Goal: Task Accomplishment & Management: Complete application form

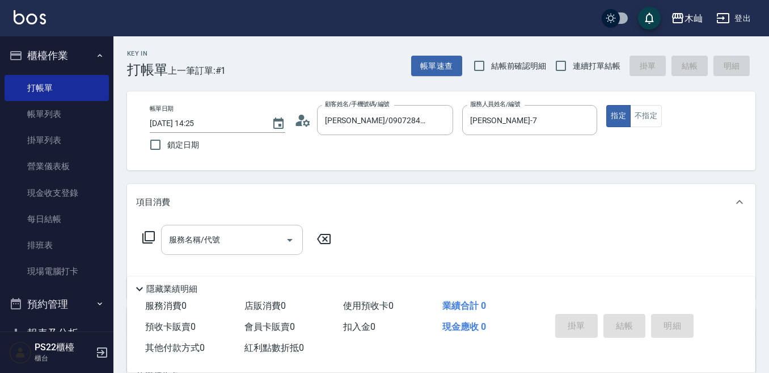
click at [229, 234] on input "服務名稱/代號" at bounding box center [223, 240] width 115 height 20
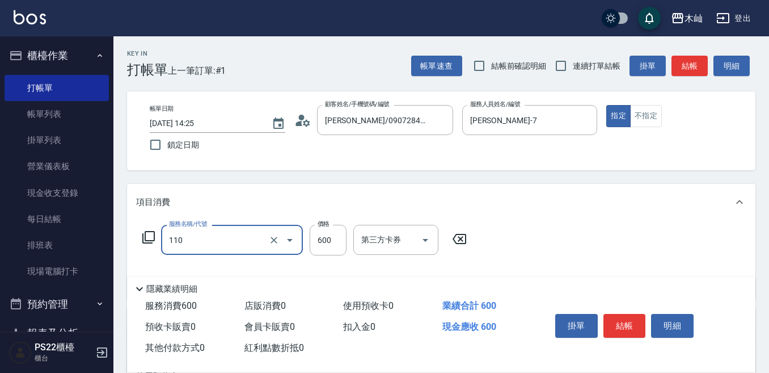
type input "精油洗+去角質(抗油)(110)"
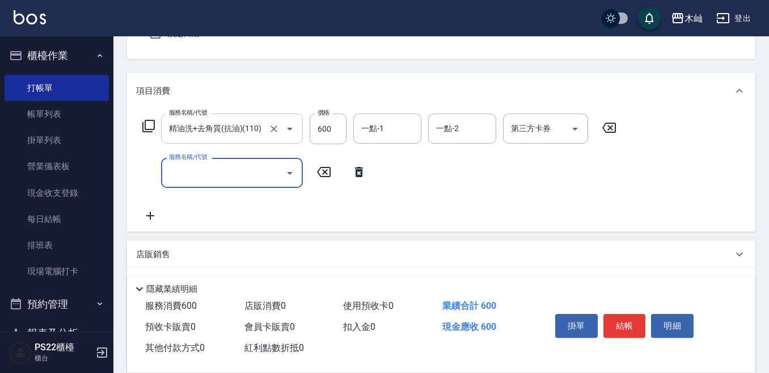
scroll to position [113, 0]
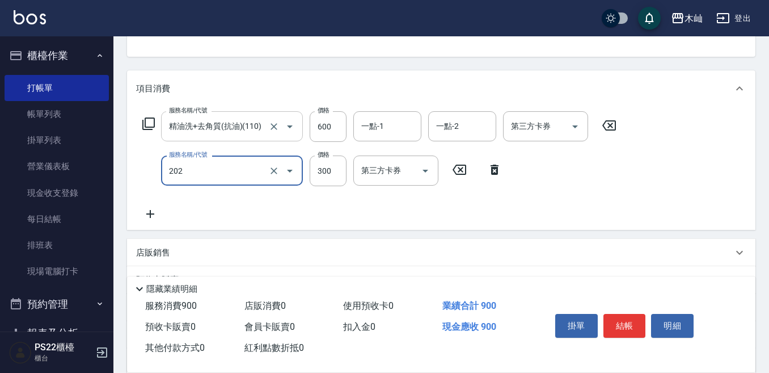
type input "單剪(202)"
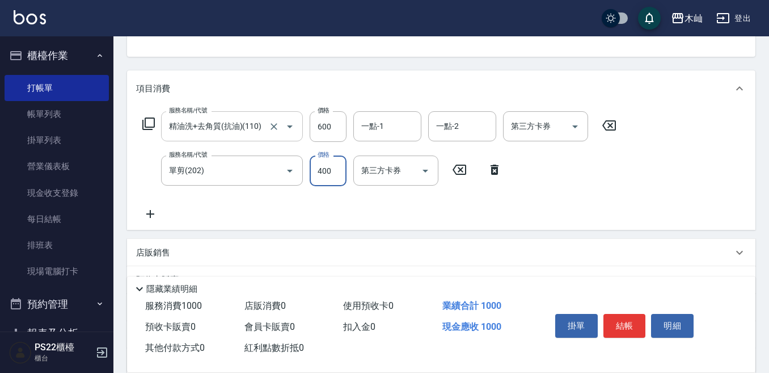
type input "400"
click at [625, 316] on button "結帳" at bounding box center [625, 326] width 43 height 24
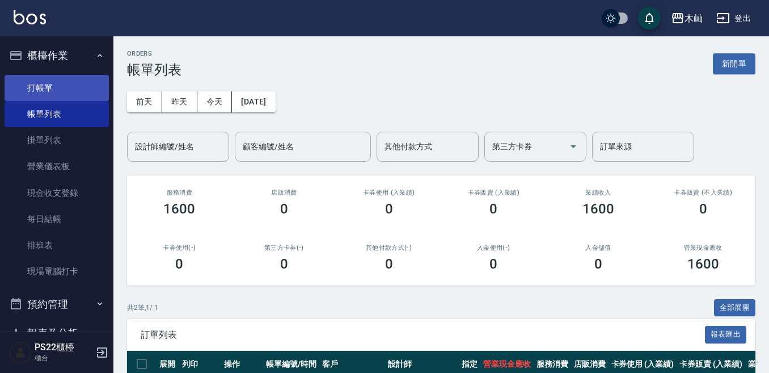
click at [71, 82] on link "打帳單" at bounding box center [57, 88] width 104 height 26
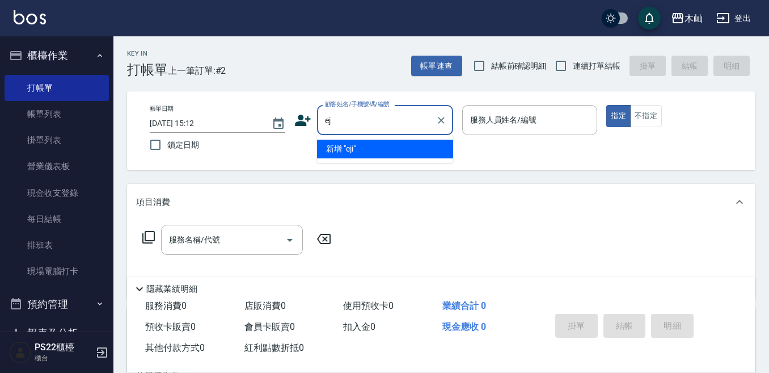
type input "e"
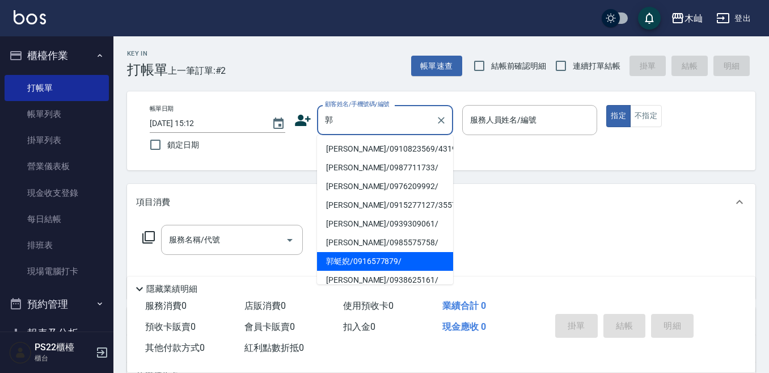
click at [377, 269] on li "郭蜓婗/0916577879/" at bounding box center [385, 261] width 136 height 19
type input "郭蜓婗/0916577879/"
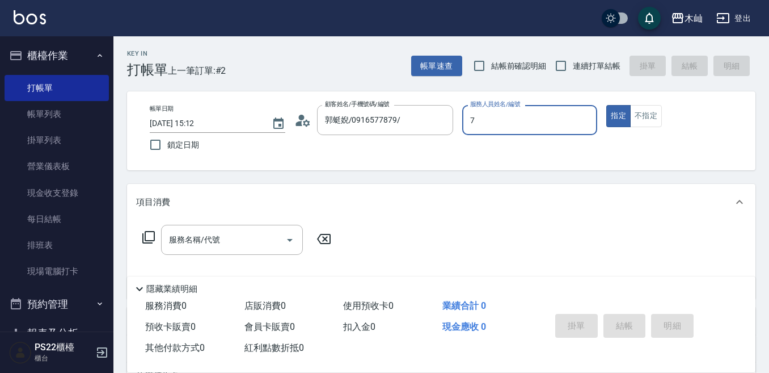
type input "[PERSON_NAME]-7"
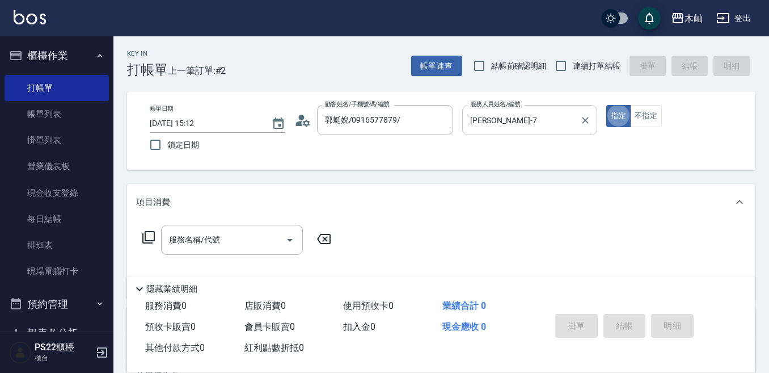
type button "true"
click at [220, 231] on input "服務名稱/代號" at bounding box center [223, 240] width 115 height 20
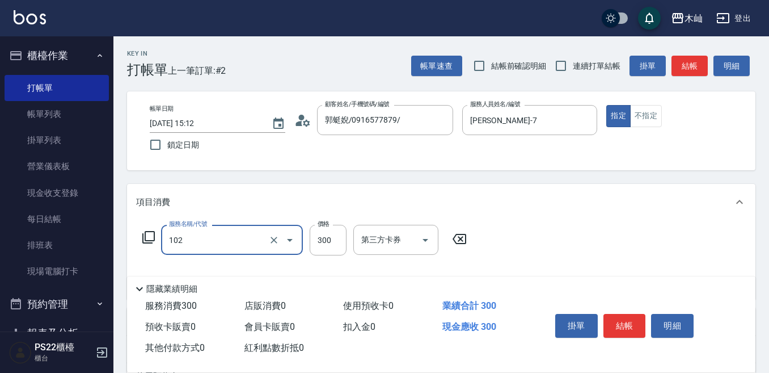
type input "精油洗髮(102)"
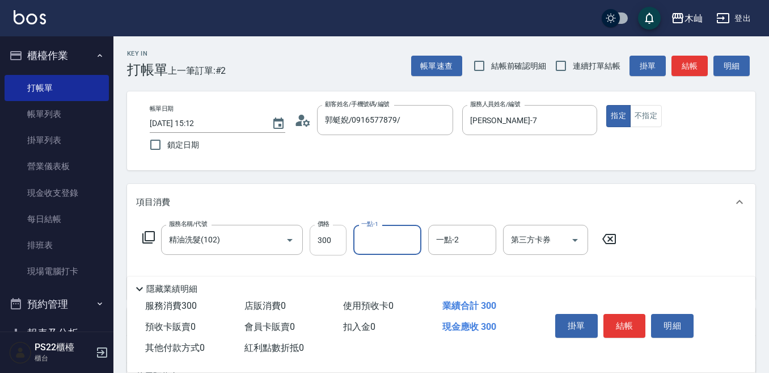
click at [316, 244] on input "300" at bounding box center [328, 240] width 37 height 31
type input "400"
type input "[PERSON_NAME]-17"
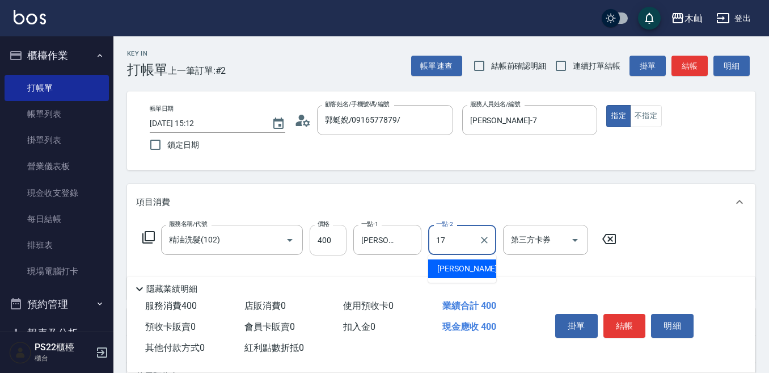
type input "[PERSON_NAME]-17"
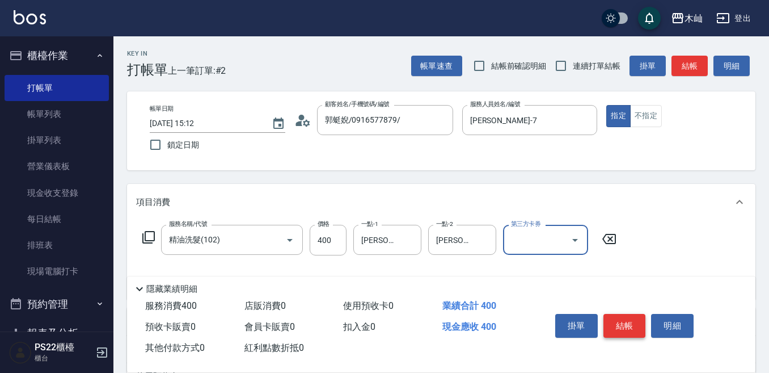
click at [627, 320] on button "結帳" at bounding box center [625, 326] width 43 height 24
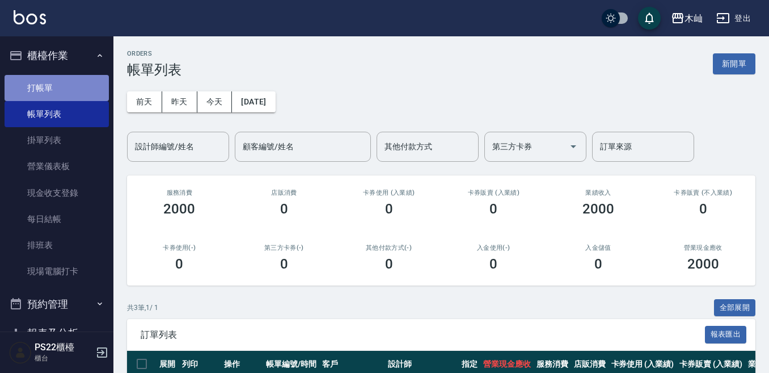
click at [75, 87] on link "打帳單" at bounding box center [57, 88] width 104 height 26
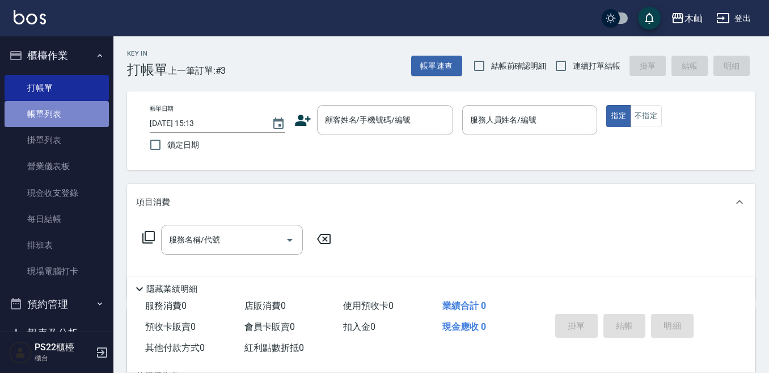
click at [85, 113] on link "帳單列表" at bounding box center [57, 114] width 104 height 26
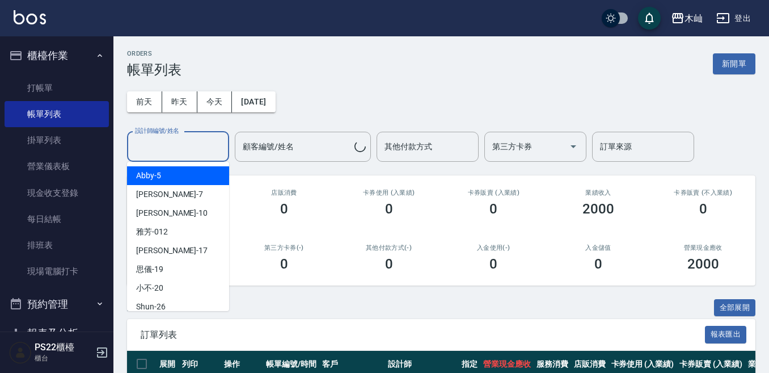
click at [178, 150] on input "設計師編號/姓名" at bounding box center [178, 147] width 92 height 20
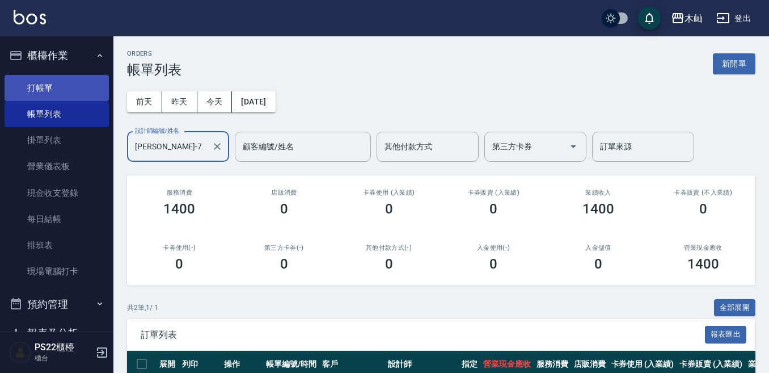
type input "[PERSON_NAME]-7"
click at [56, 83] on link "打帳單" at bounding box center [57, 88] width 104 height 26
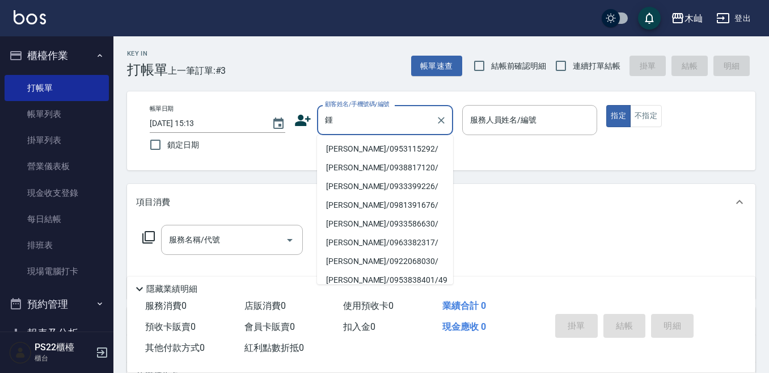
click at [372, 144] on li "[PERSON_NAME]/0953115292/" at bounding box center [385, 149] width 136 height 19
type input "[PERSON_NAME]/0953115292/"
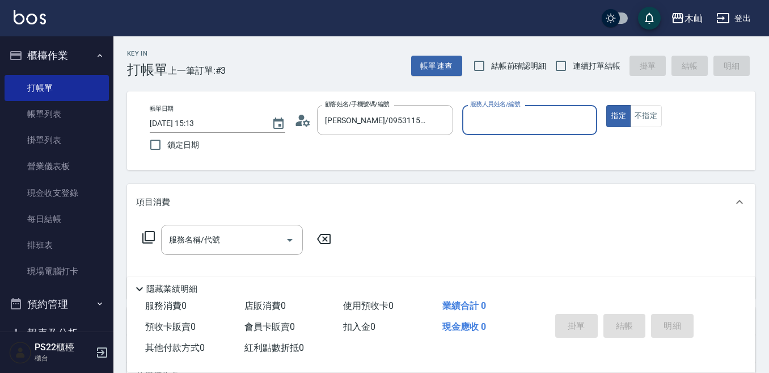
click at [473, 125] on input "服務人員姓名/編號" at bounding box center [529, 120] width 125 height 20
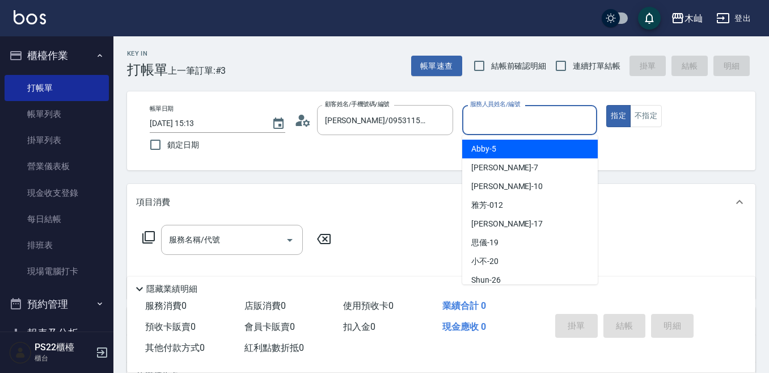
click at [475, 144] on span "Abby -5" at bounding box center [483, 149] width 25 height 12
type input "Abby-5"
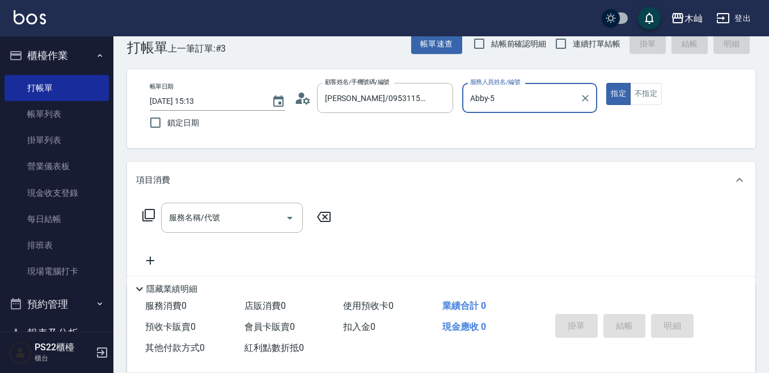
scroll to position [57, 0]
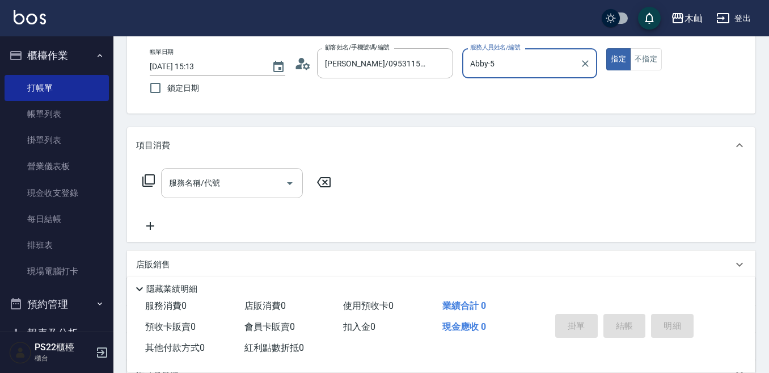
click at [237, 183] on input "服務名稱/代號" at bounding box center [223, 183] width 115 height 20
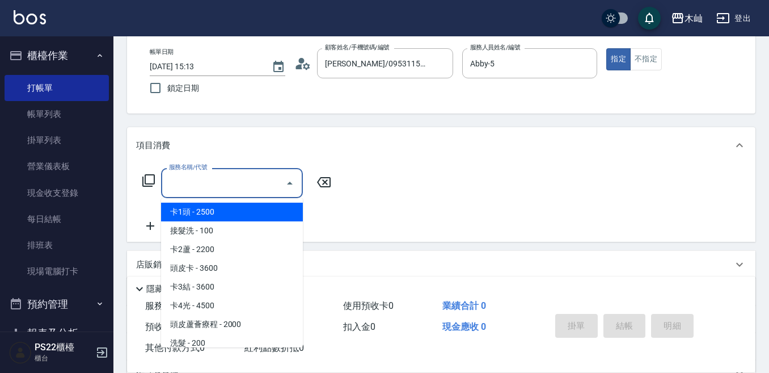
click at [146, 183] on icon at bounding box center [148, 180] width 12 height 12
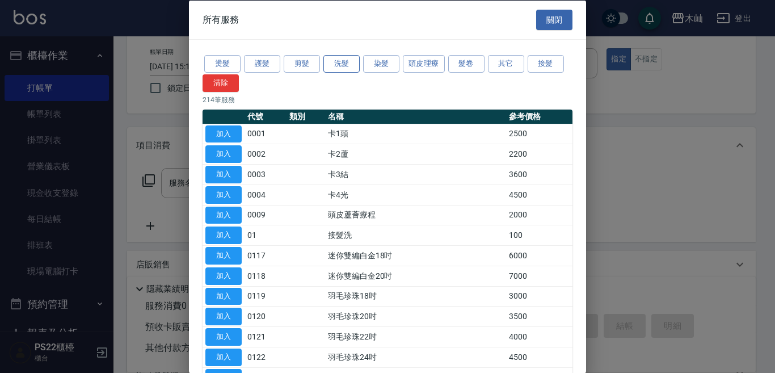
click at [345, 68] on button "洗髮" at bounding box center [341, 64] width 36 height 18
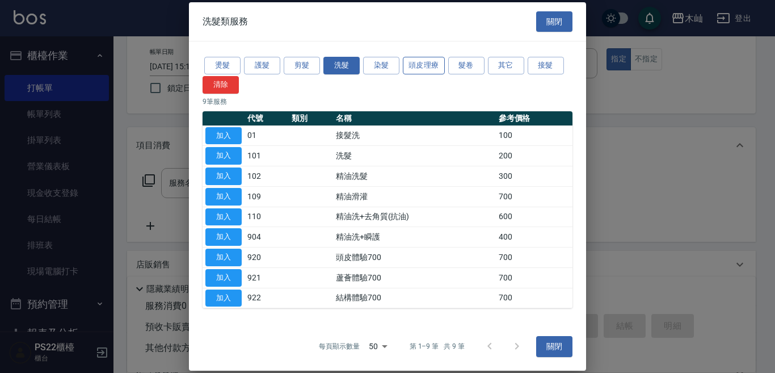
click at [414, 65] on button "頭皮理療" at bounding box center [424, 66] width 42 height 18
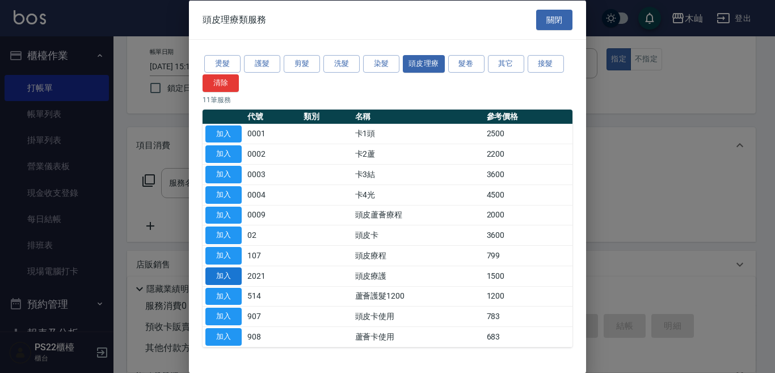
click at [227, 272] on button "加入" at bounding box center [223, 276] width 36 height 18
type input "頭皮療護(2021)"
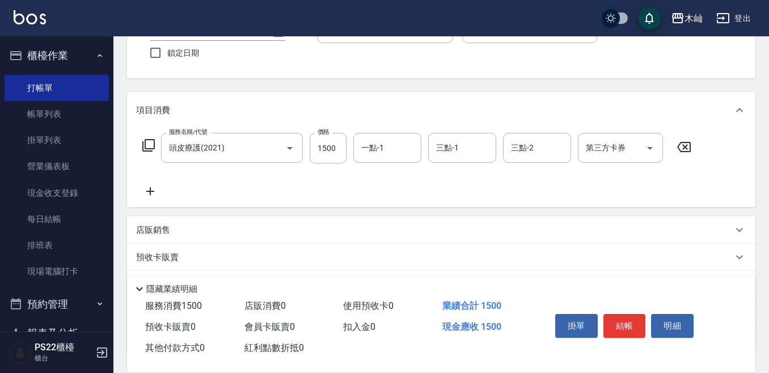
scroll to position [113, 0]
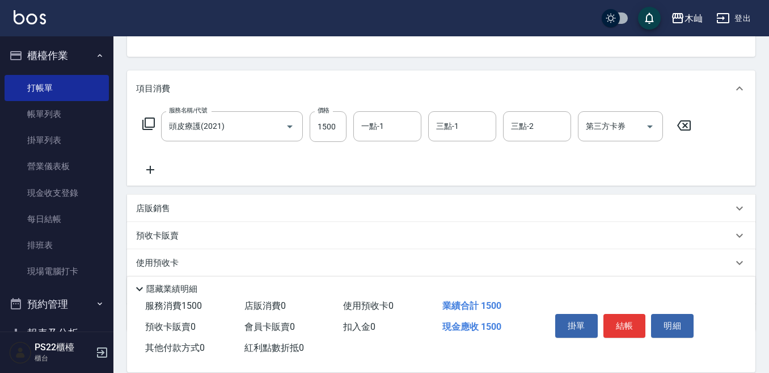
click at [150, 169] on icon at bounding box center [150, 170] width 8 height 8
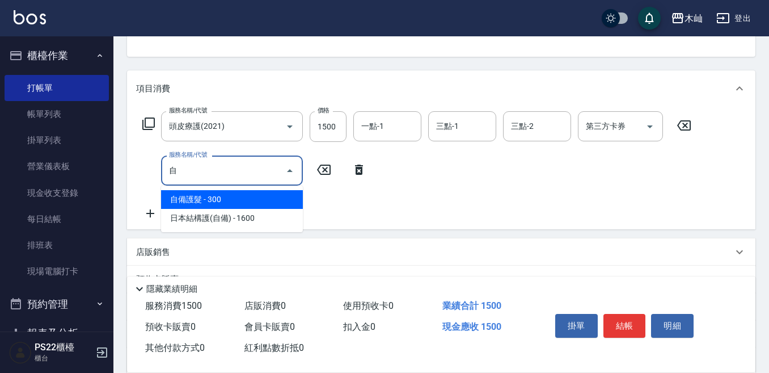
click at [252, 197] on span "自備護髮 - 300" at bounding box center [232, 199] width 142 height 19
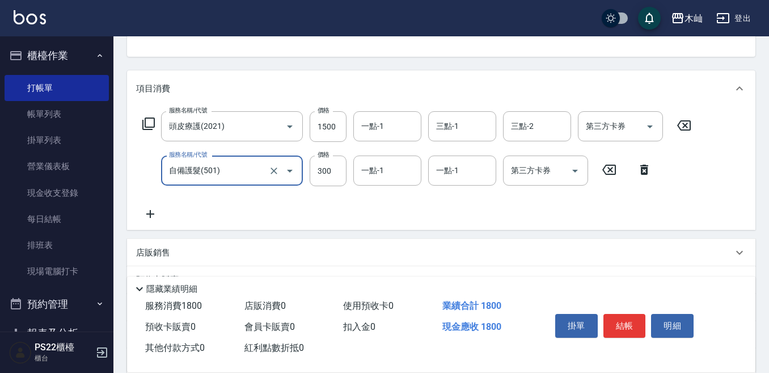
type input "自備護髮(501)"
click at [151, 210] on icon at bounding box center [150, 214] width 28 height 14
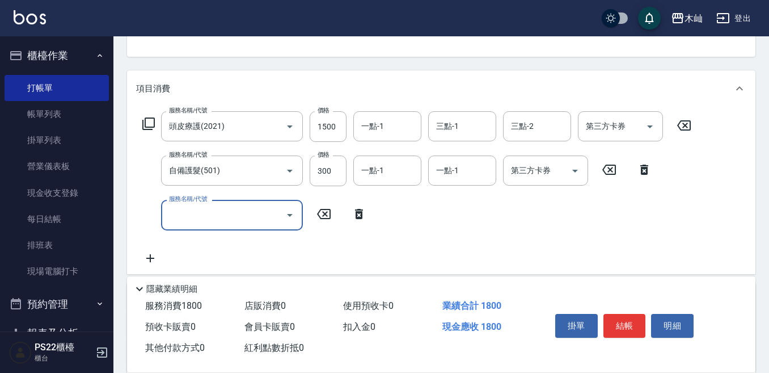
click at [219, 210] on input "服務名稱/代號" at bounding box center [223, 215] width 115 height 20
type input "精油洗髮(102)"
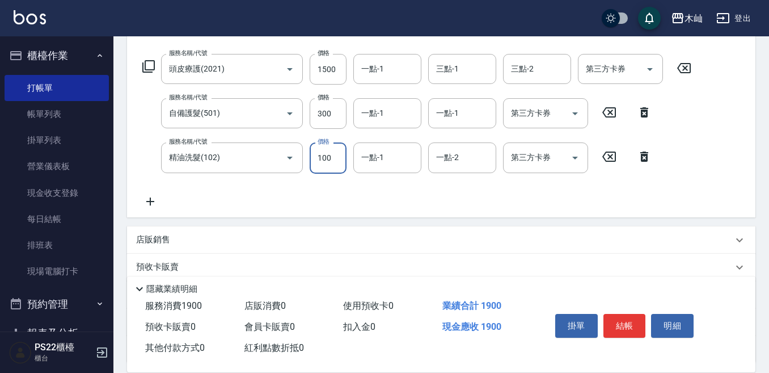
scroll to position [170, 0]
type input "100"
click at [149, 202] on icon at bounding box center [150, 202] width 8 height 8
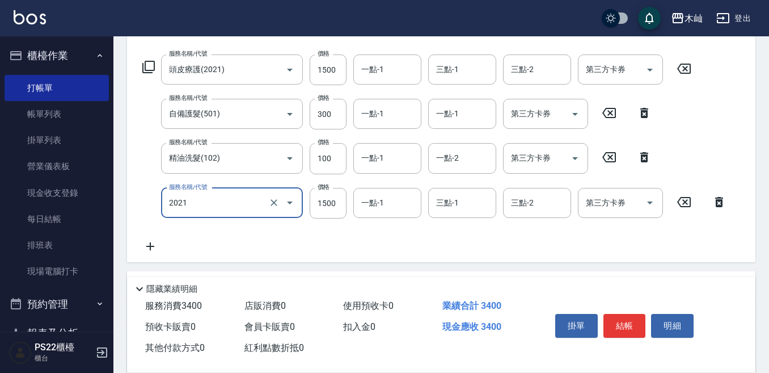
type input "頭皮療護(2021)"
click at [147, 246] on icon at bounding box center [150, 246] width 8 height 8
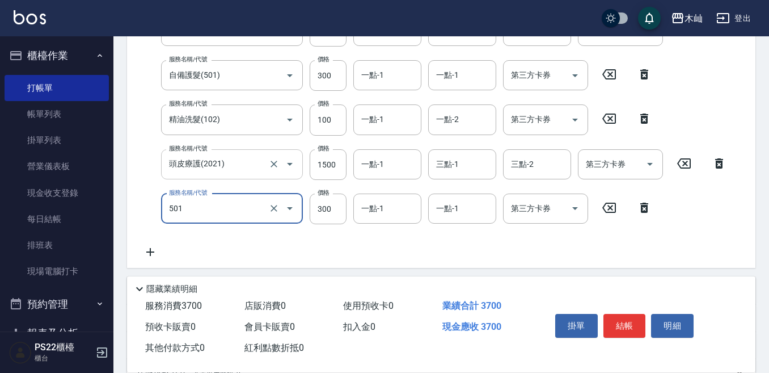
scroll to position [227, 0]
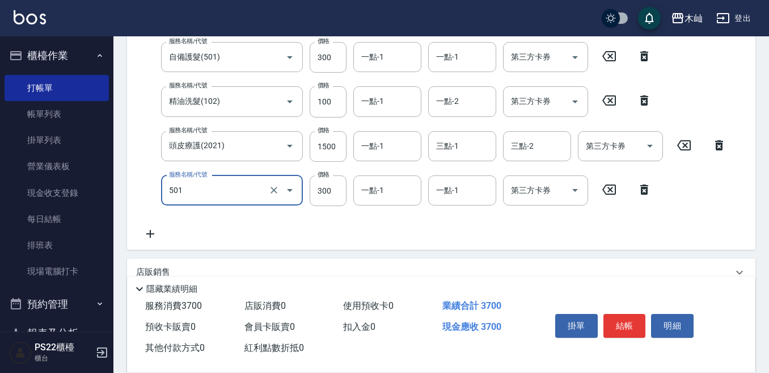
type input "自備護髮(501)"
click at [146, 235] on icon at bounding box center [150, 234] width 28 height 14
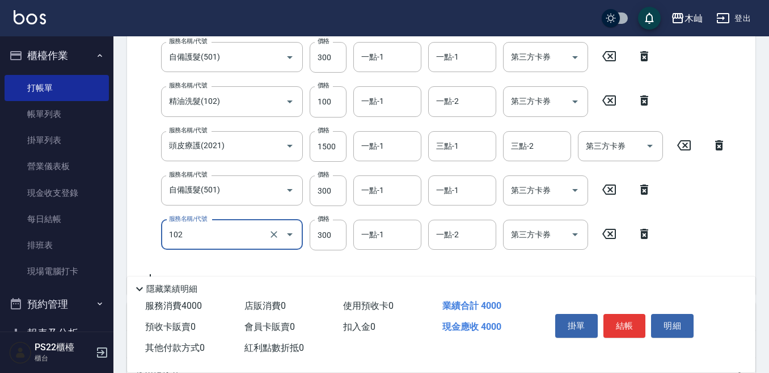
type input "精油洗髮(102)"
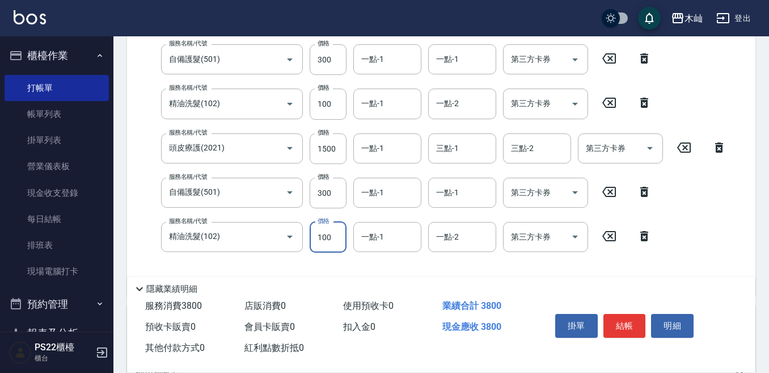
scroll to position [168, 0]
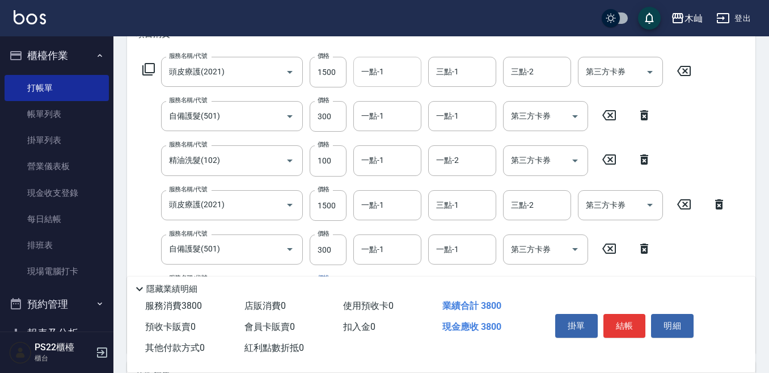
type input "100"
click at [389, 76] on input "一點-1" at bounding box center [387, 72] width 58 height 20
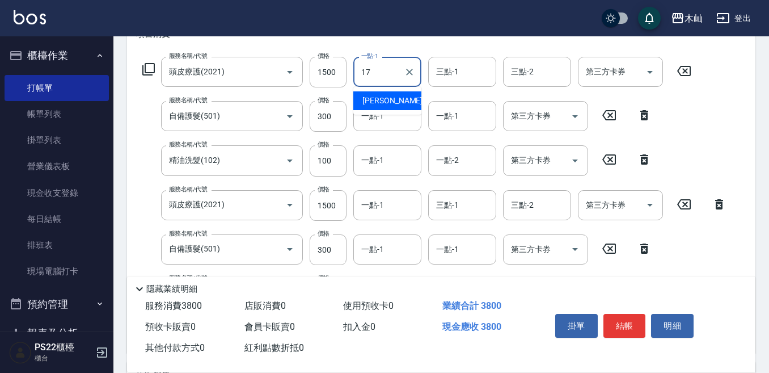
type input "[PERSON_NAME]-17"
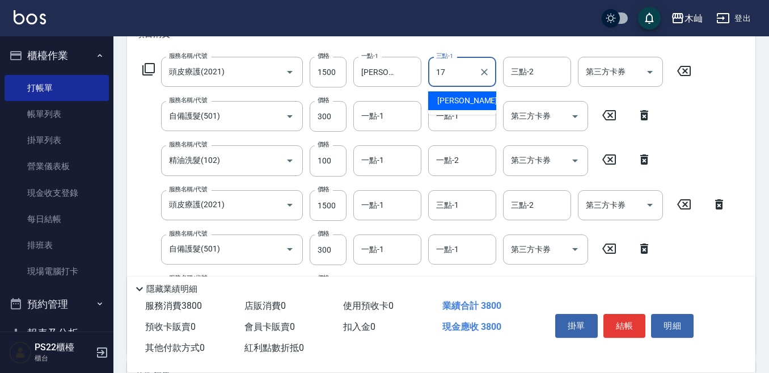
type input "[PERSON_NAME]-17"
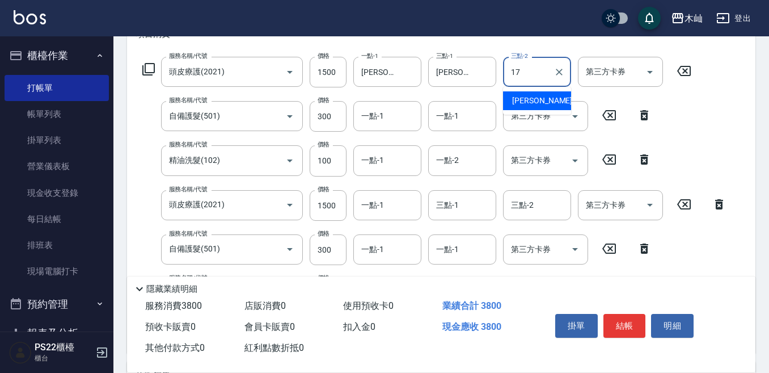
type input "[PERSON_NAME]-17"
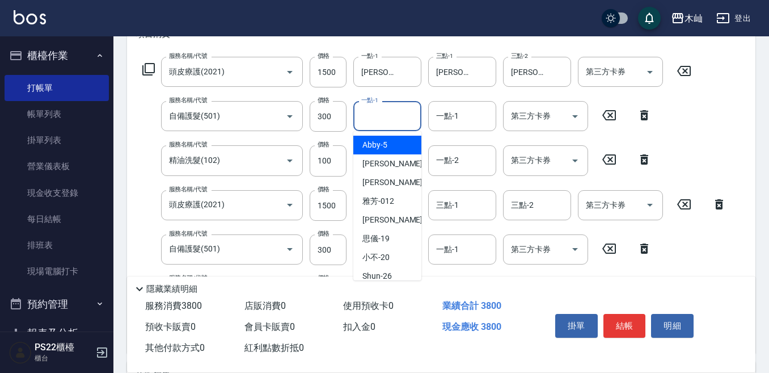
click at [374, 117] on input "一點-1" at bounding box center [387, 116] width 58 height 20
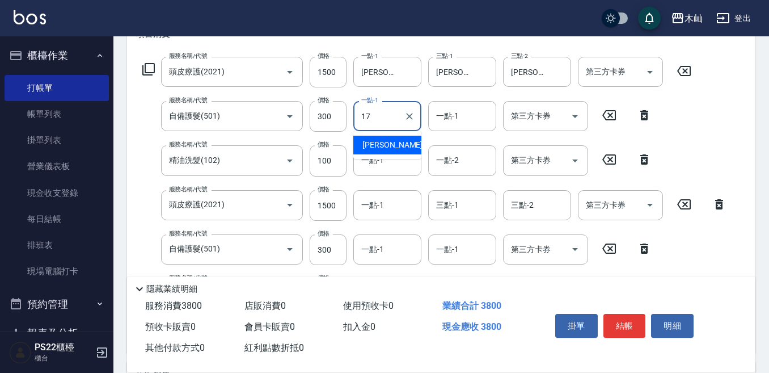
type input "[PERSON_NAME]-17"
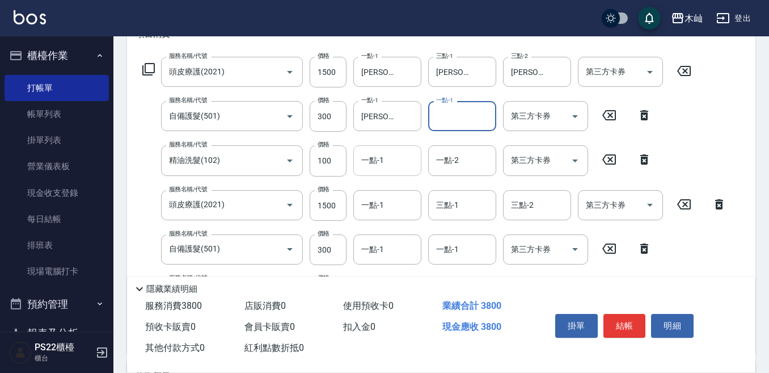
click at [390, 159] on input "一點-1" at bounding box center [387, 160] width 58 height 20
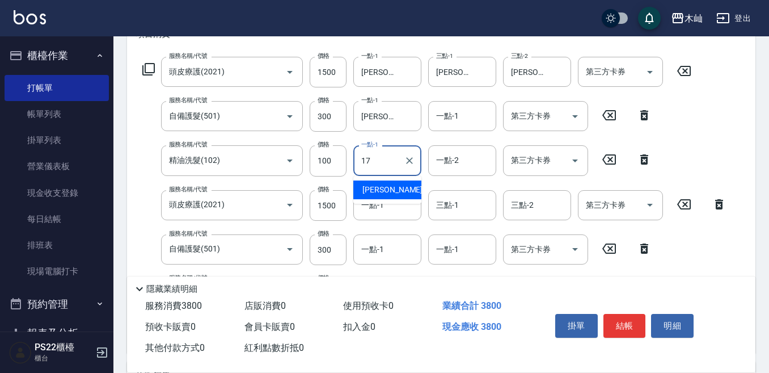
type input "[PERSON_NAME]-17"
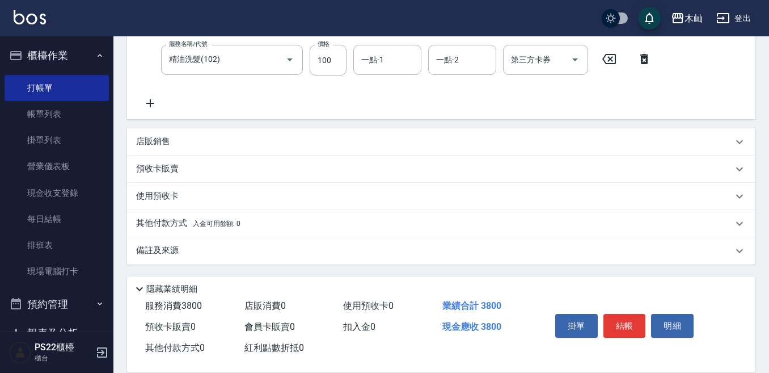
scroll to position [402, 0]
click at [631, 320] on button "結帳" at bounding box center [625, 326] width 43 height 24
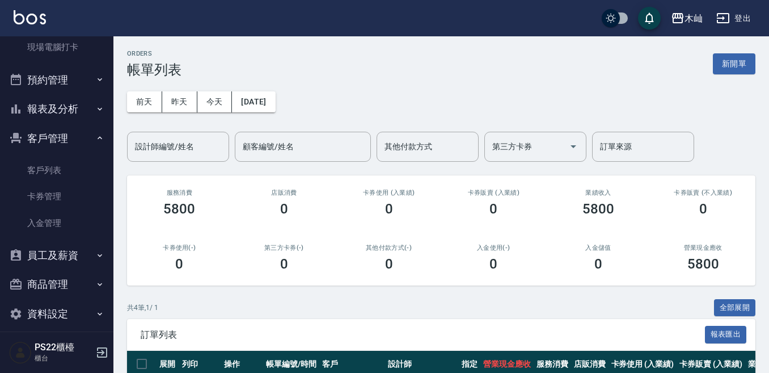
scroll to position [227, 0]
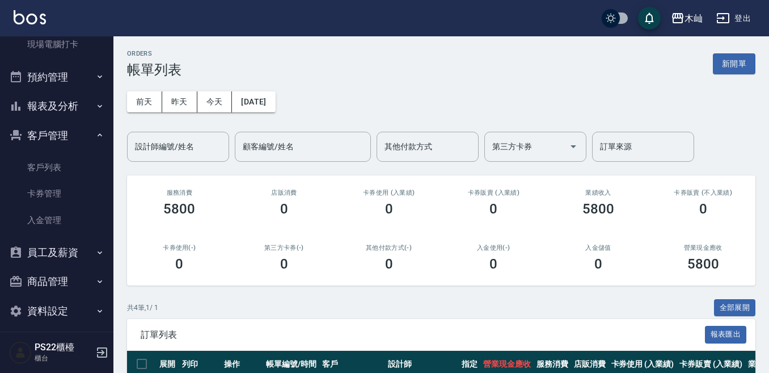
click at [56, 106] on button "報表及分析" at bounding box center [57, 105] width 104 height 29
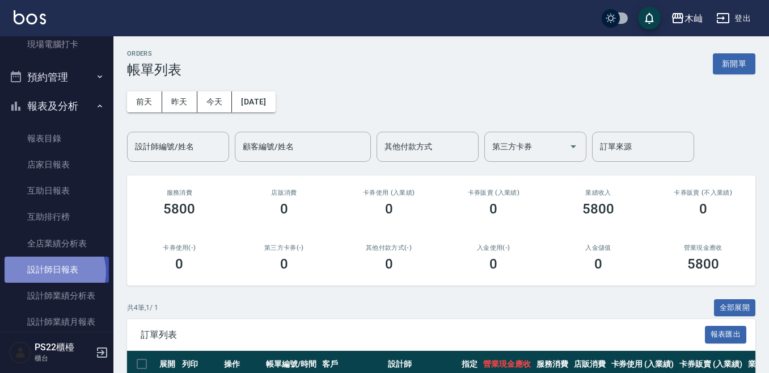
click at [53, 272] on link "設計師日報表" at bounding box center [57, 269] width 104 height 26
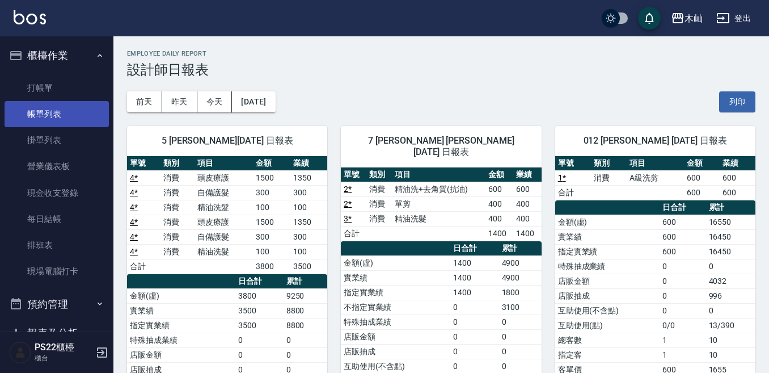
click at [47, 113] on link "帳單列表" at bounding box center [57, 114] width 104 height 26
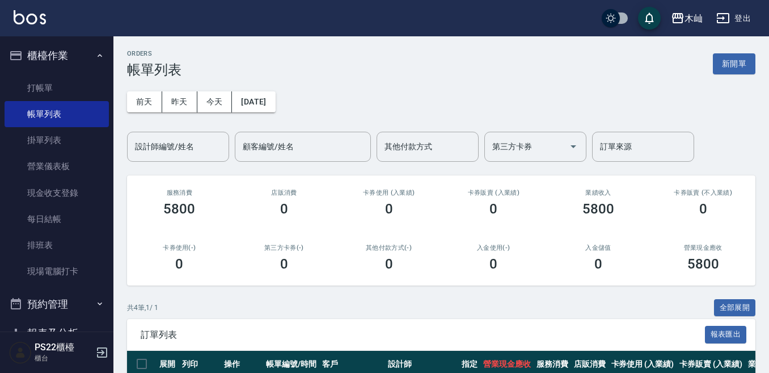
scroll to position [113, 0]
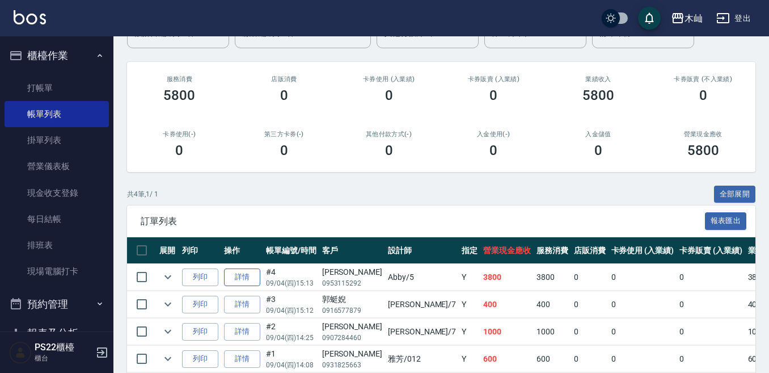
click at [230, 276] on link "詳情" at bounding box center [242, 277] width 36 height 18
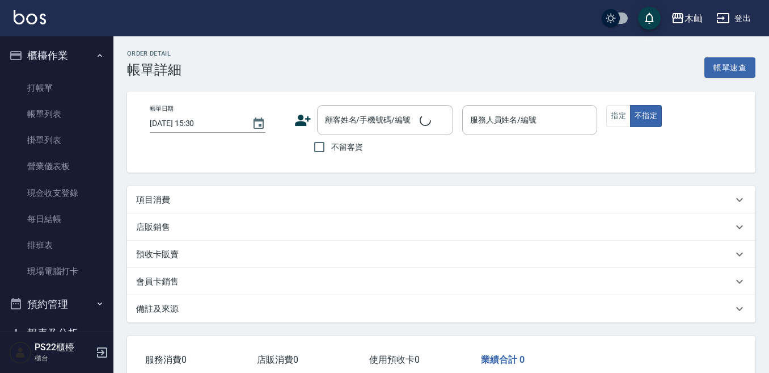
type input "[DATE] 15:13"
type input "Abby-5"
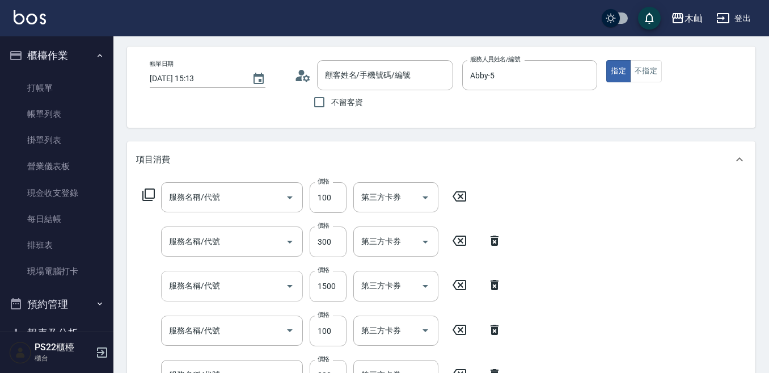
scroll to position [57, 0]
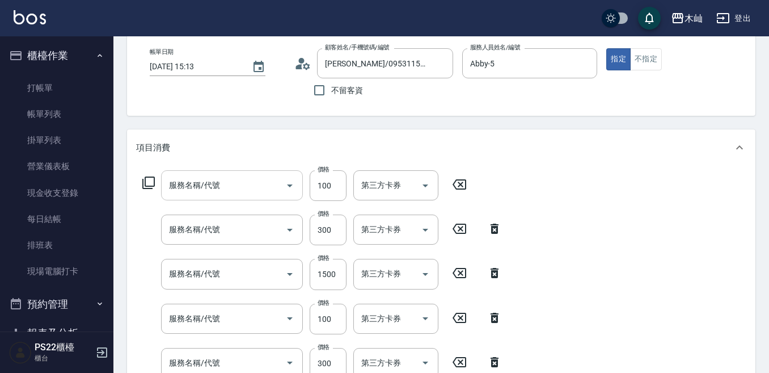
type input "[PERSON_NAME]/0953115292/"
type input "精油洗髮(102)"
type input "自備護髮(501)"
type input "頭皮療護(2021)"
type input "精油洗髮(102)"
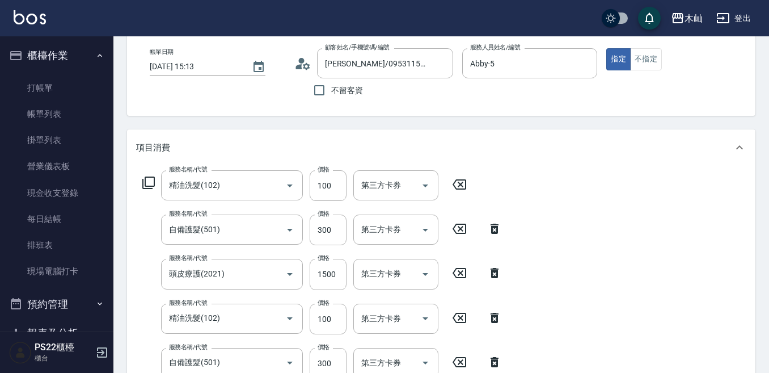
type input "自備護髮(501)"
type input "頭皮療護(2021)"
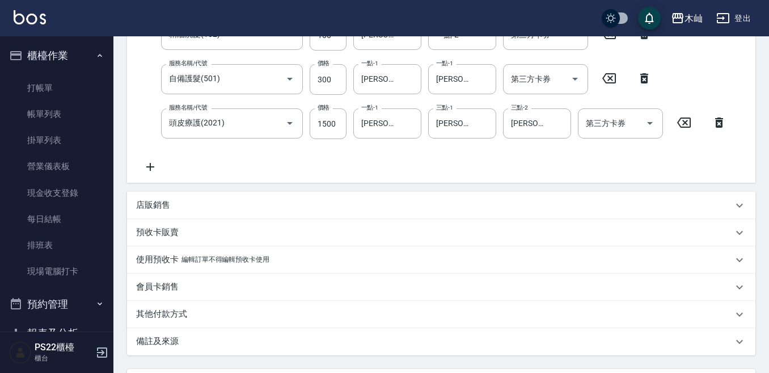
scroll to position [397, 0]
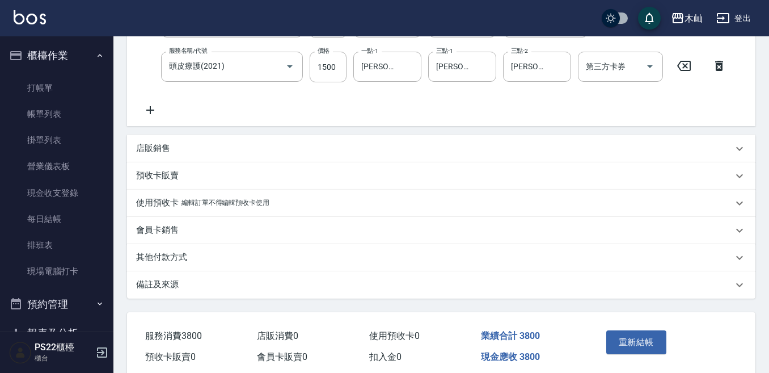
click at [171, 255] on p "其他付款方式" at bounding box center [161, 257] width 51 height 12
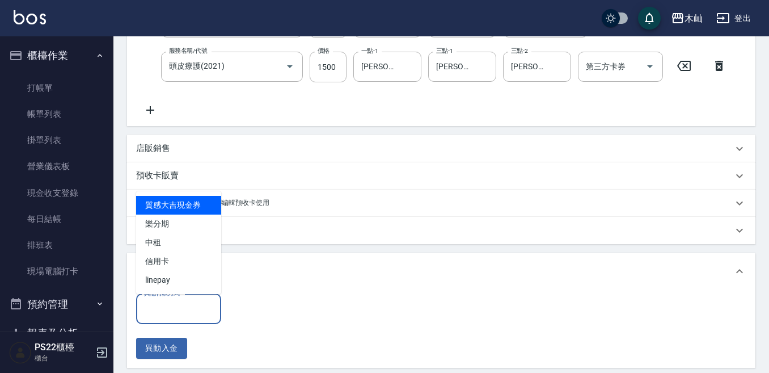
click at [185, 312] on input "其他付款方式" at bounding box center [178, 309] width 75 height 20
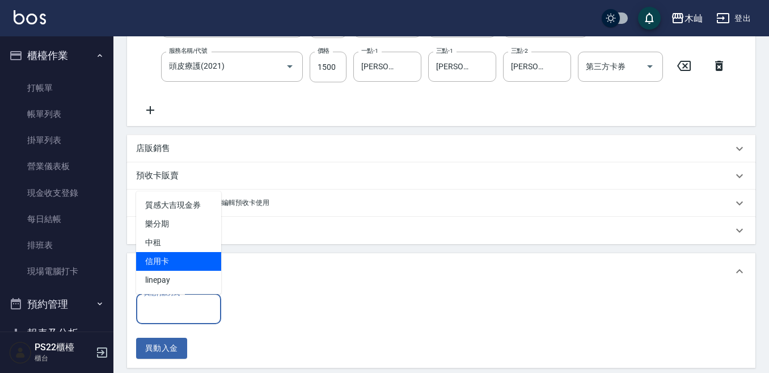
click at [178, 263] on span "信用卡" at bounding box center [178, 261] width 85 height 19
type input "信用卡"
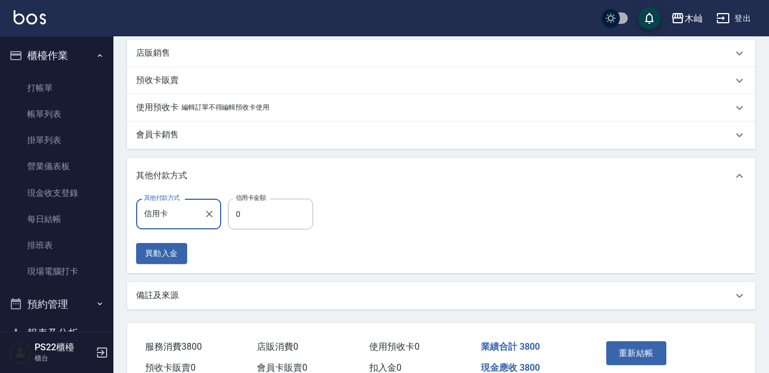
scroll to position [511, 0]
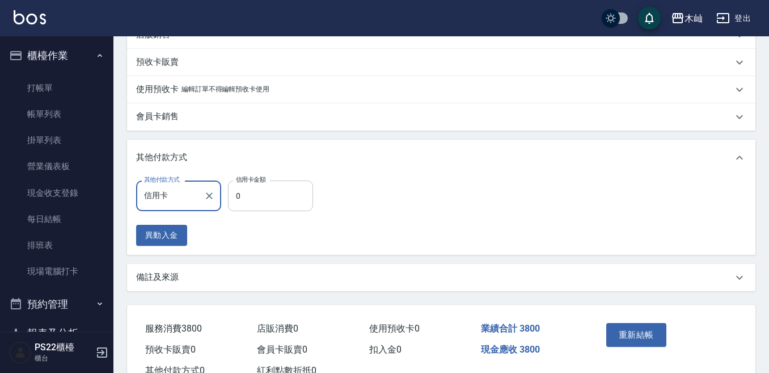
click at [251, 198] on input "0" at bounding box center [270, 195] width 85 height 31
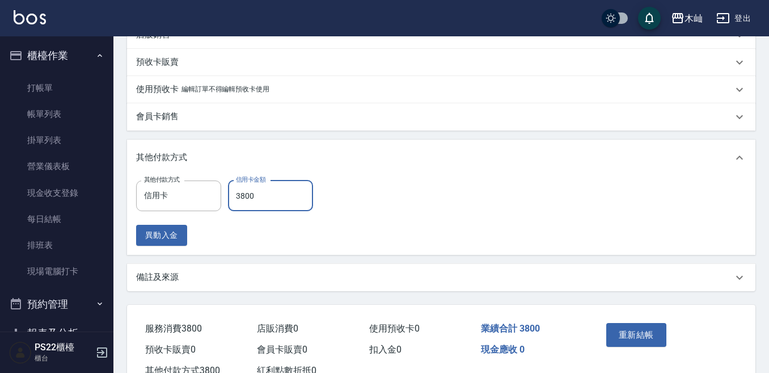
type input "3800"
click at [640, 334] on button "重新結帳" at bounding box center [636, 335] width 60 height 24
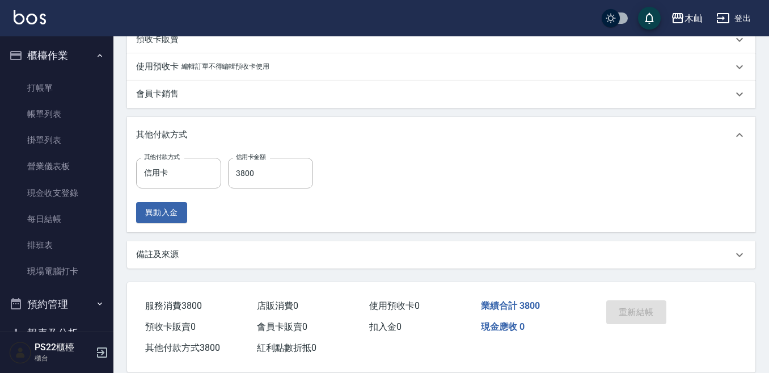
scroll to position [551, 0]
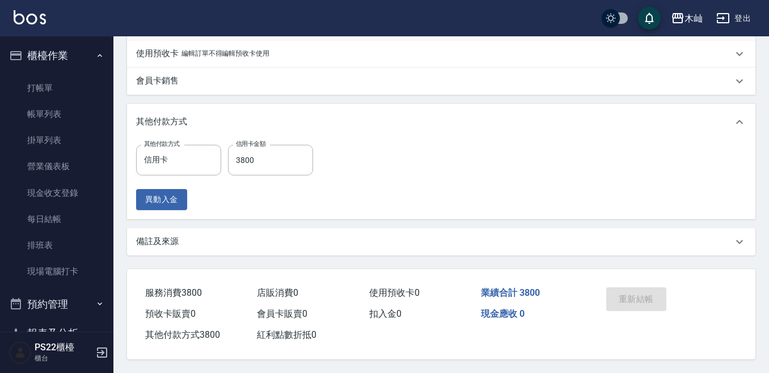
click at [638, 297] on div "重新結帳" at bounding box center [634, 306] width 64 height 49
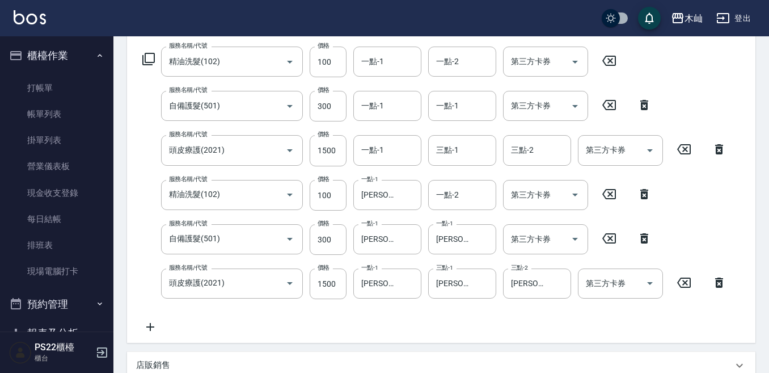
scroll to position [41, 0]
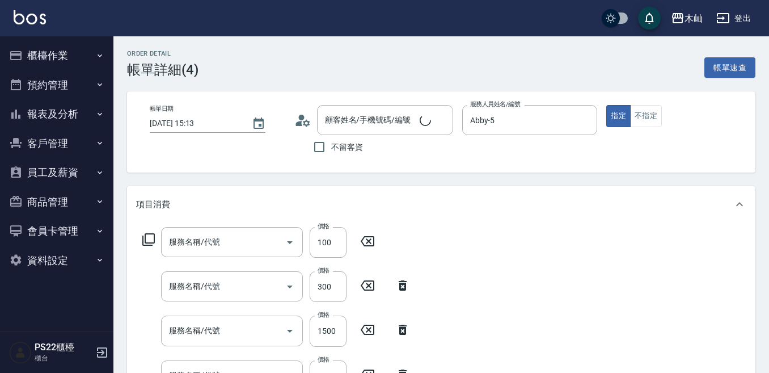
type input "[DATE] 15:13"
type input "Abby-5"
click at [53, 87] on button "預約管理" at bounding box center [57, 84] width 104 height 29
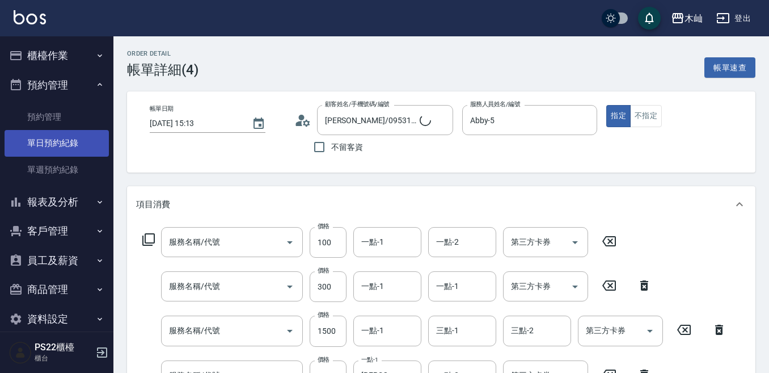
type input "[PERSON_NAME]/0953115292/"
type input "精油洗髮(102)"
type input "自備護髮(501)"
type input "頭皮療護(2021)"
type input "精油洗髮(102)"
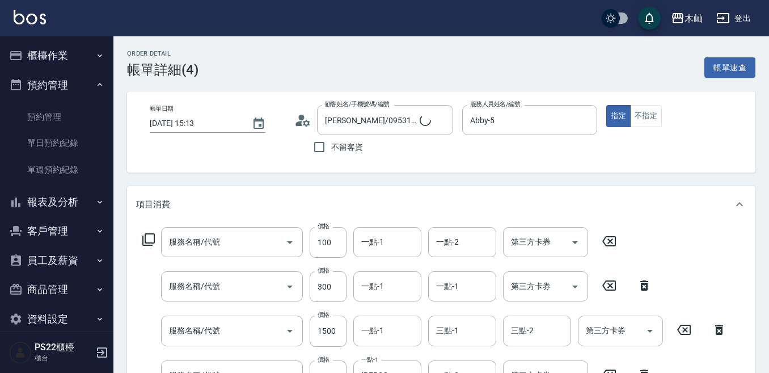
type input "自備護髮(501)"
type input "頭皮療護(2021)"
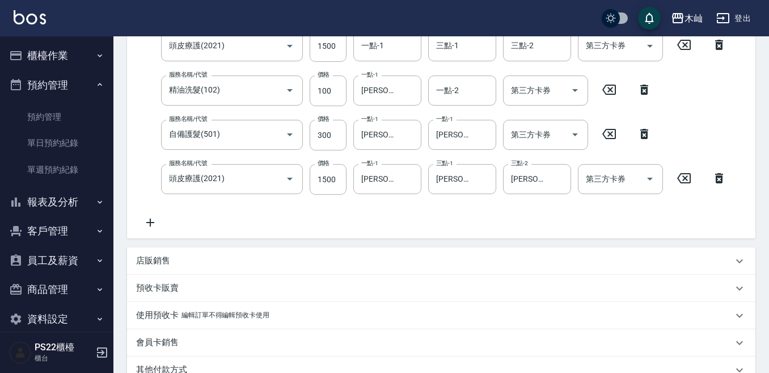
scroll to position [397, 0]
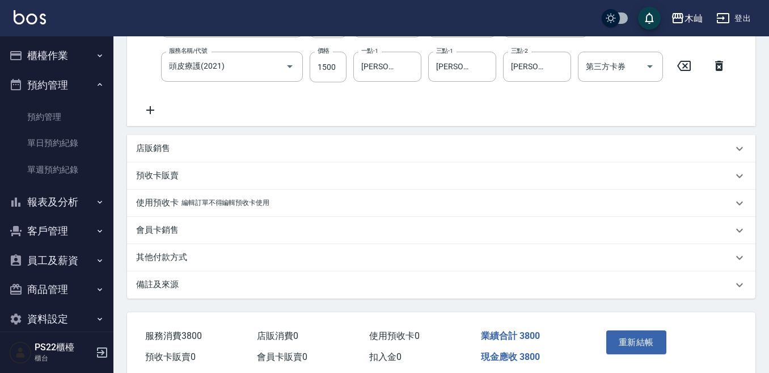
click at [159, 260] on p "其他付款方式" at bounding box center [161, 257] width 51 height 12
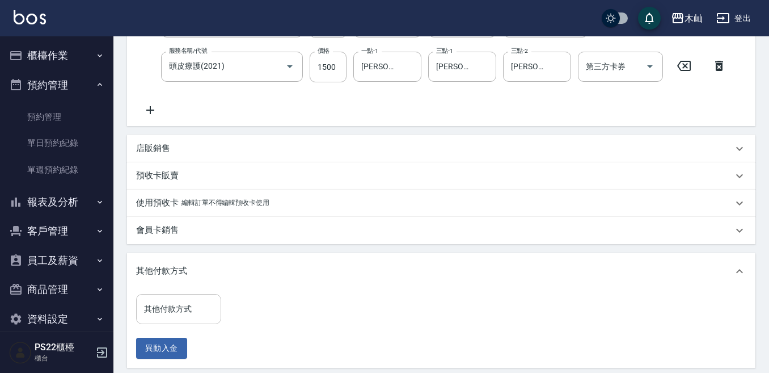
click at [181, 319] on div "其他付款方式" at bounding box center [178, 309] width 85 height 30
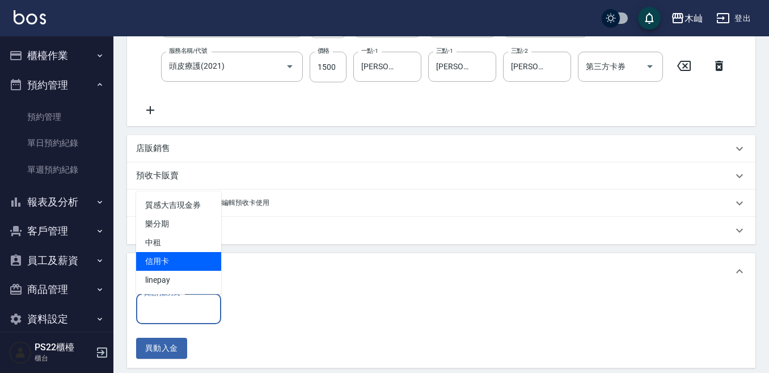
click at [176, 261] on span "信用卡" at bounding box center [178, 261] width 85 height 19
type input "信用卡"
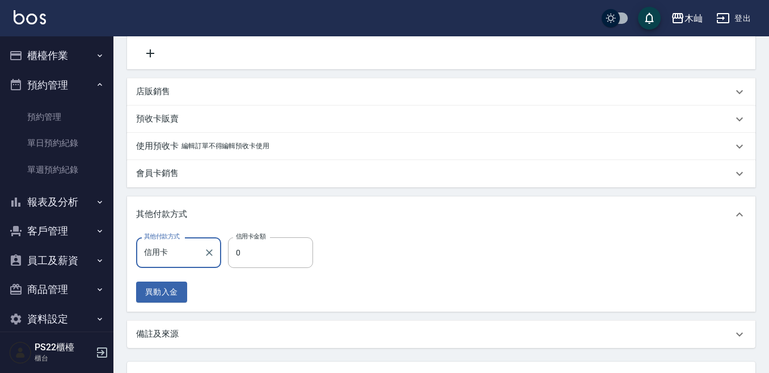
scroll to position [511, 0]
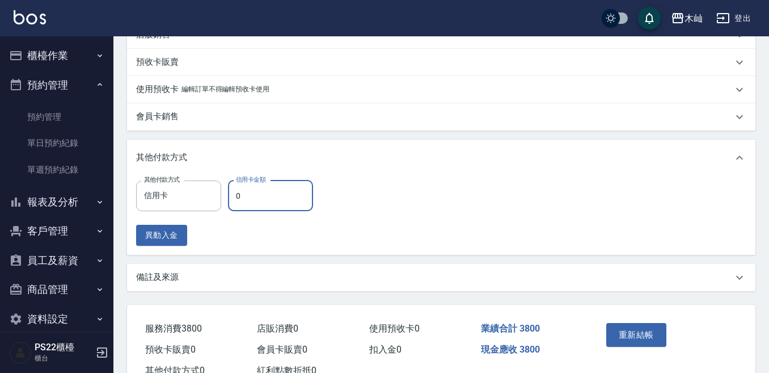
click at [246, 196] on input "0" at bounding box center [270, 195] width 85 height 31
type input "3800"
click at [610, 340] on button "重新結帳" at bounding box center [636, 335] width 60 height 24
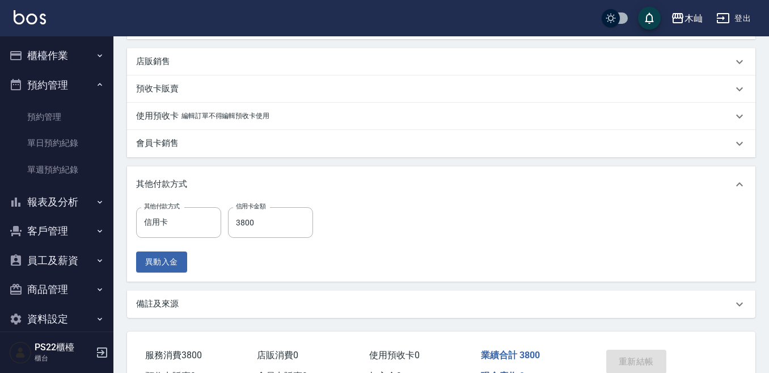
scroll to position [495, 0]
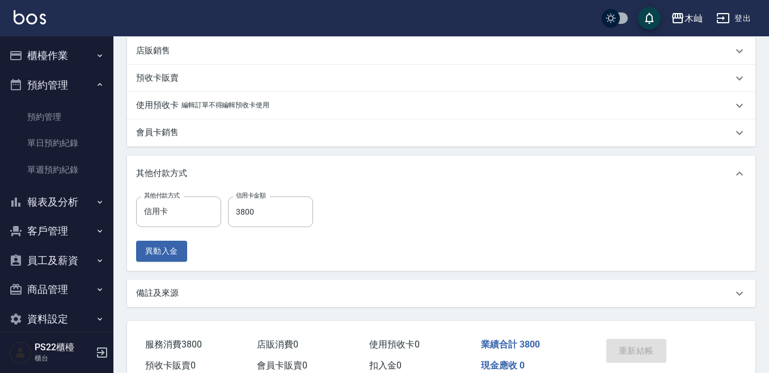
click at [636, 351] on div "重新結帳" at bounding box center [634, 358] width 64 height 49
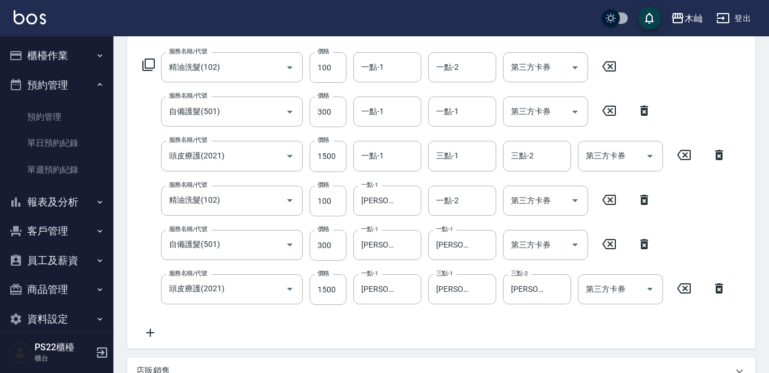
scroll to position [0, 0]
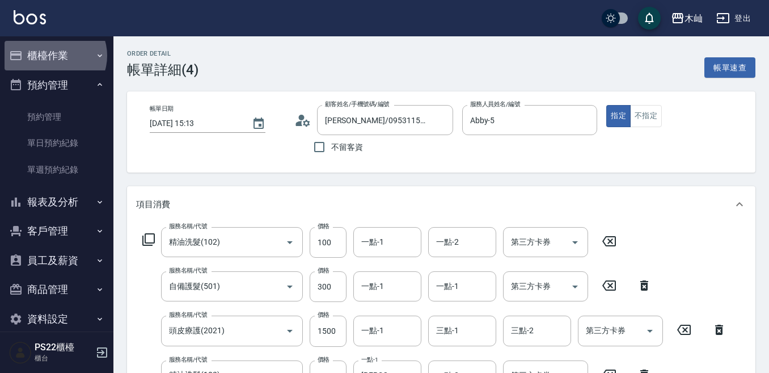
click at [54, 56] on button "櫃檯作業" at bounding box center [57, 55] width 104 height 29
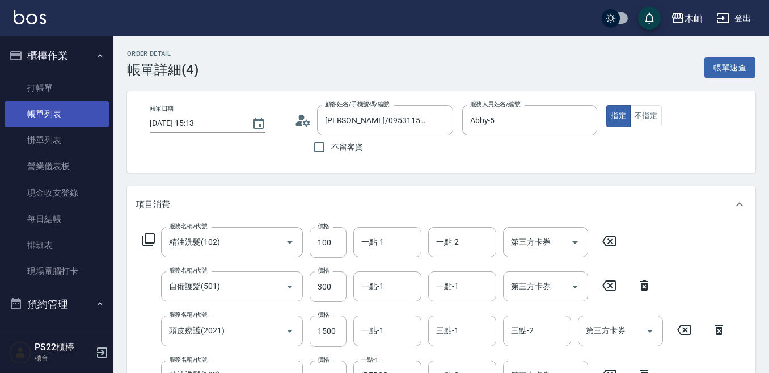
click at [62, 113] on link "帳單列表" at bounding box center [57, 114] width 104 height 26
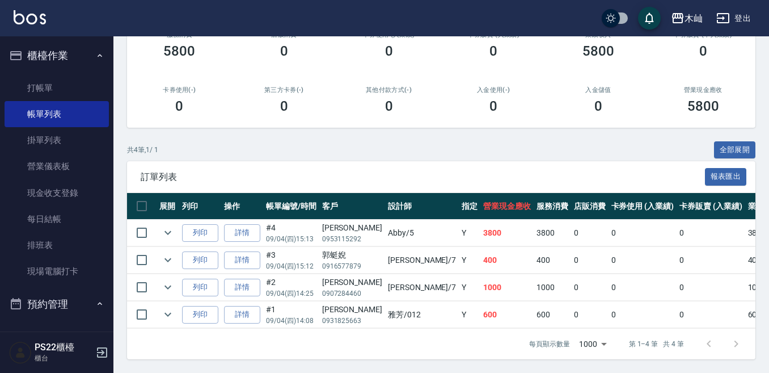
scroll to position [167, 0]
click at [239, 224] on link "詳情" at bounding box center [242, 233] width 36 height 18
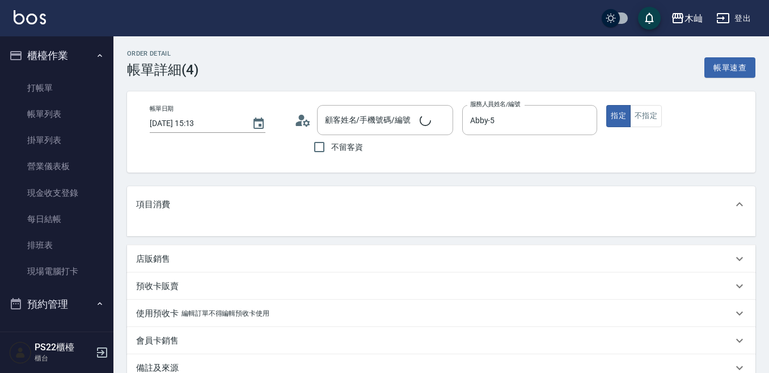
type input "[PERSON_NAME]/0953115292/"
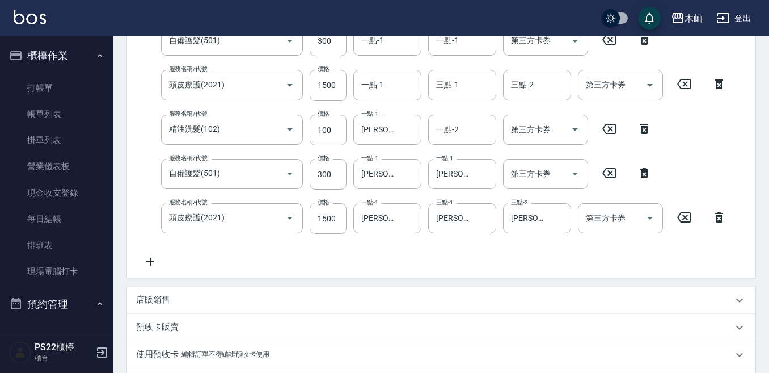
scroll to position [227, 0]
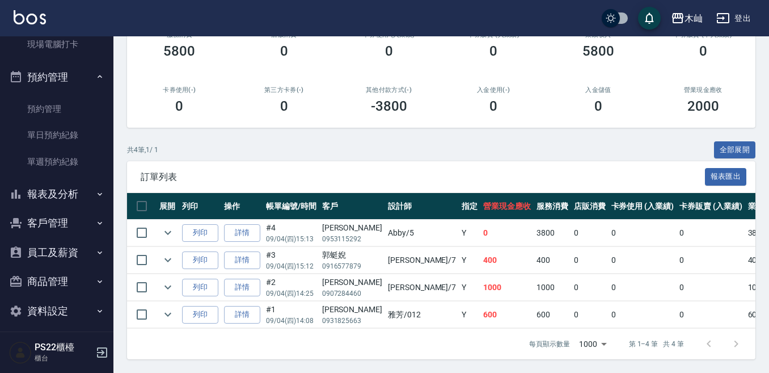
scroll to position [167, 0]
click at [170, 226] on icon "expand row" at bounding box center [168, 233] width 14 height 14
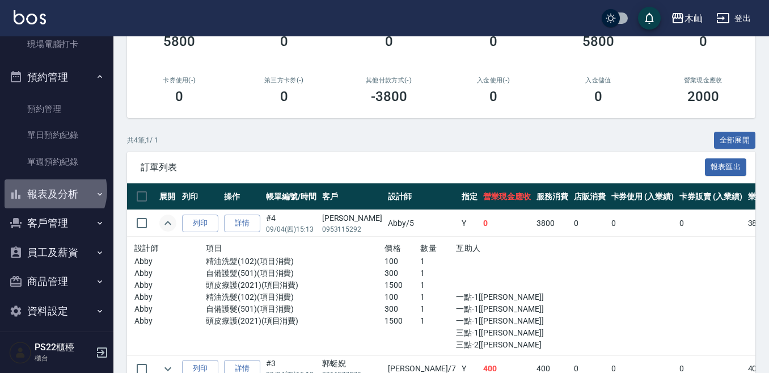
click at [53, 191] on button "報表及分析" at bounding box center [57, 193] width 104 height 29
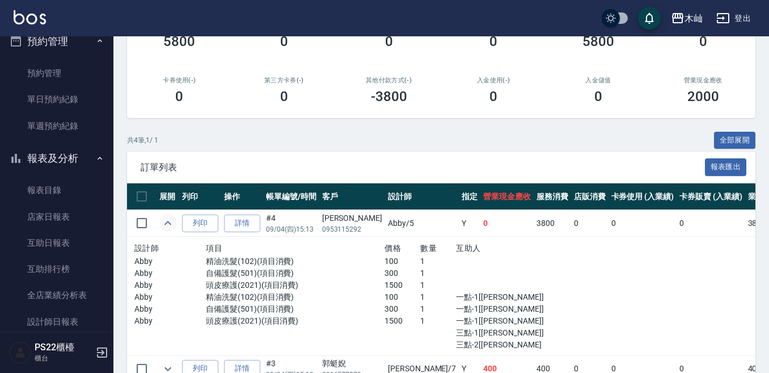
scroll to position [284, 0]
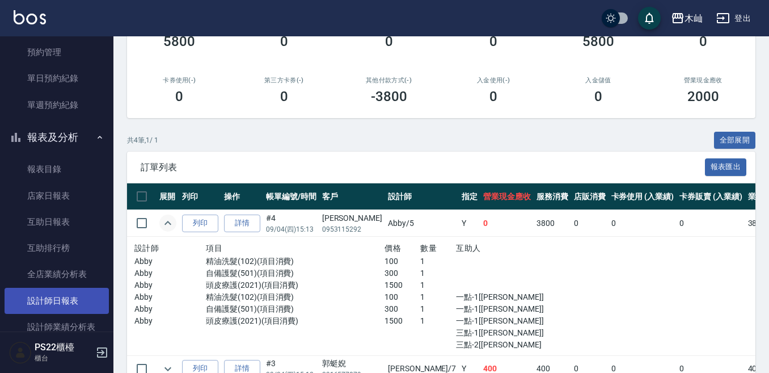
click at [66, 299] on link "設計師日報表" at bounding box center [57, 301] width 104 height 26
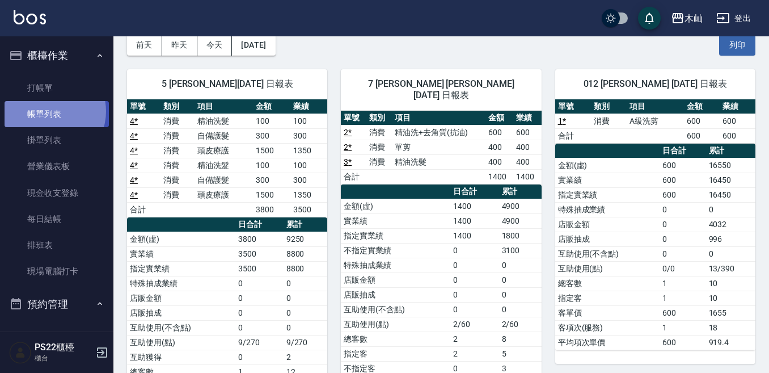
click at [48, 111] on link "帳單列表" at bounding box center [57, 114] width 104 height 26
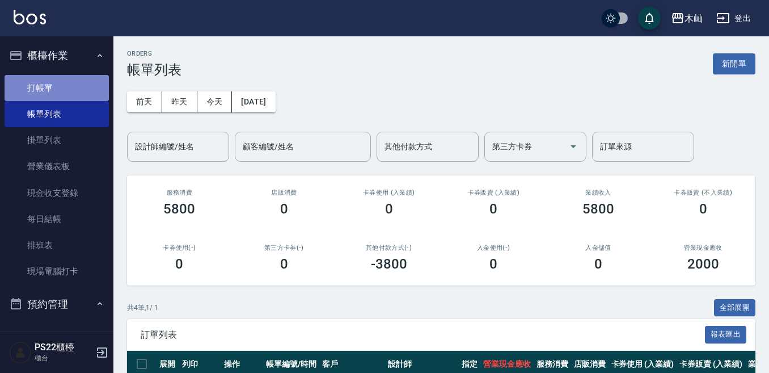
click at [60, 91] on link "打帳單" at bounding box center [57, 88] width 104 height 26
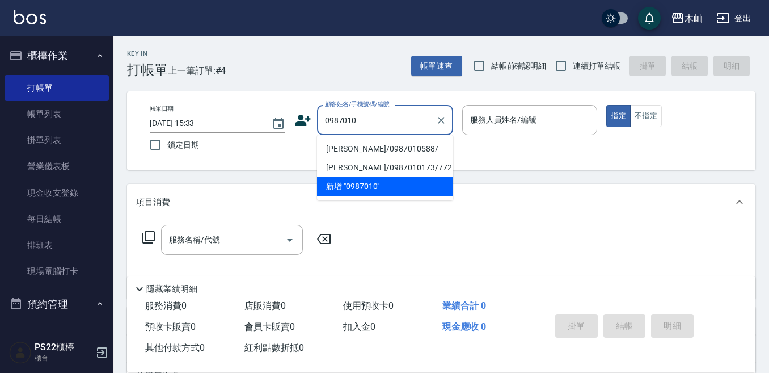
click at [351, 149] on li "于雅玲/0987010588/" at bounding box center [385, 149] width 136 height 19
type input "于雅玲/0987010588/"
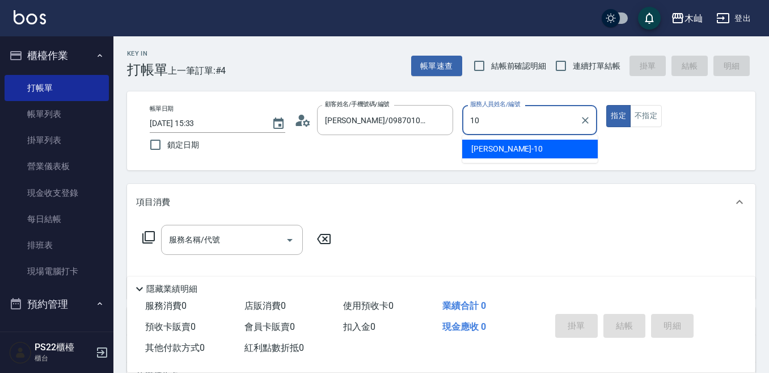
type input "小愛-10"
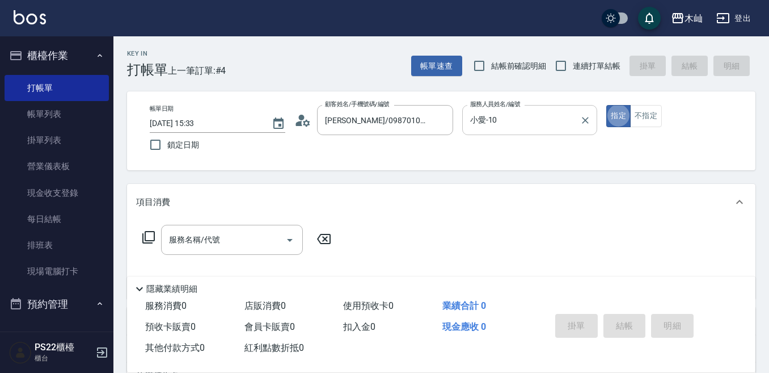
type button "true"
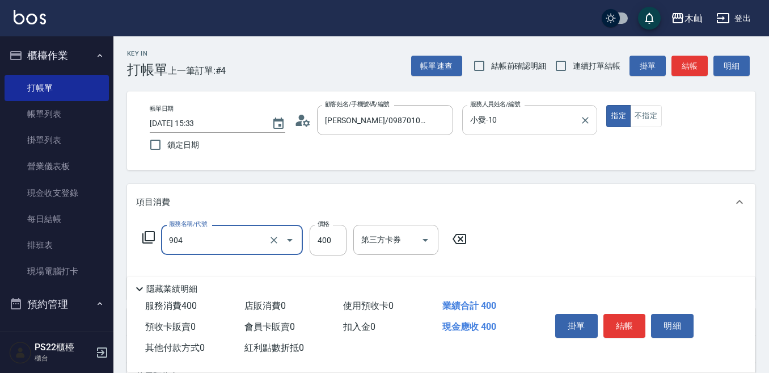
type input "精油洗+瞬護(904)"
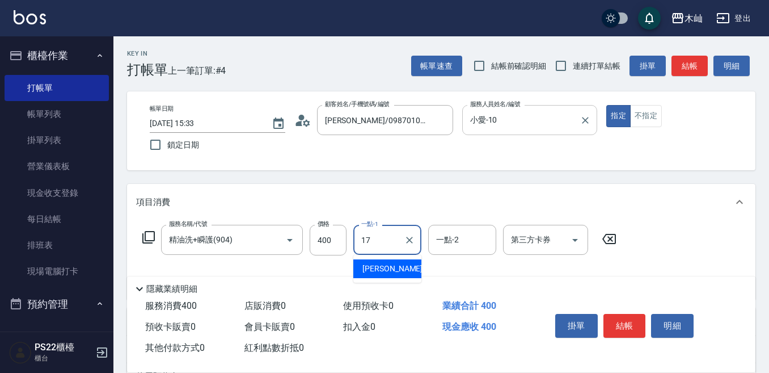
type input "[PERSON_NAME]-17"
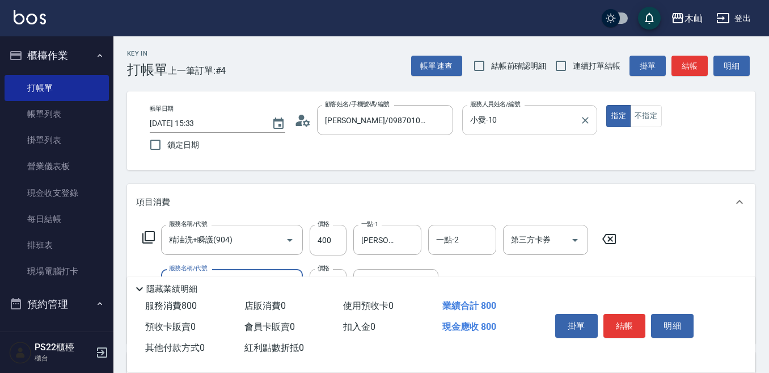
type input "精油洗+瞬護(904)"
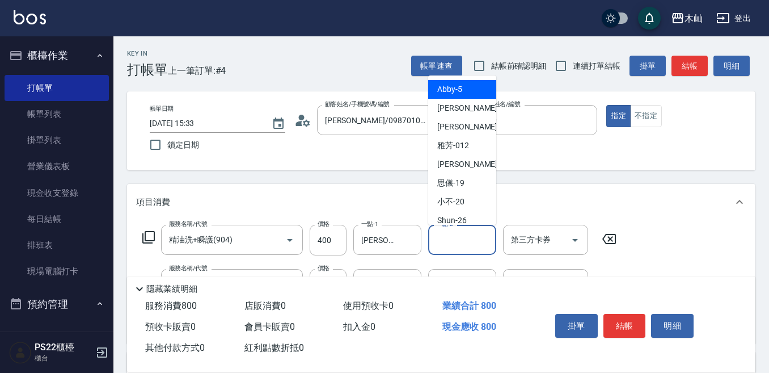
click at [452, 245] on input "一點-2" at bounding box center [462, 240] width 58 height 20
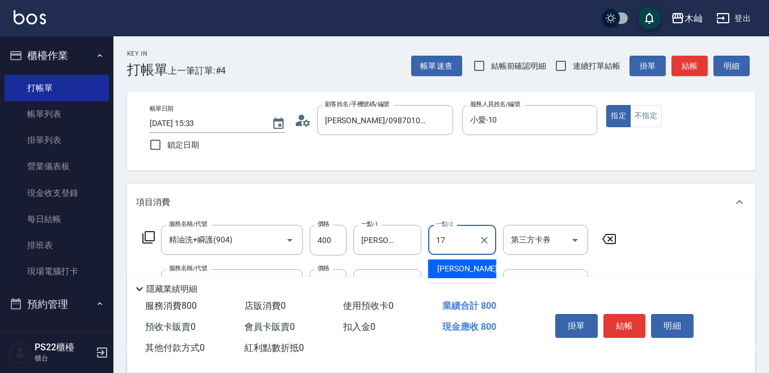
type input "[PERSON_NAME]-17"
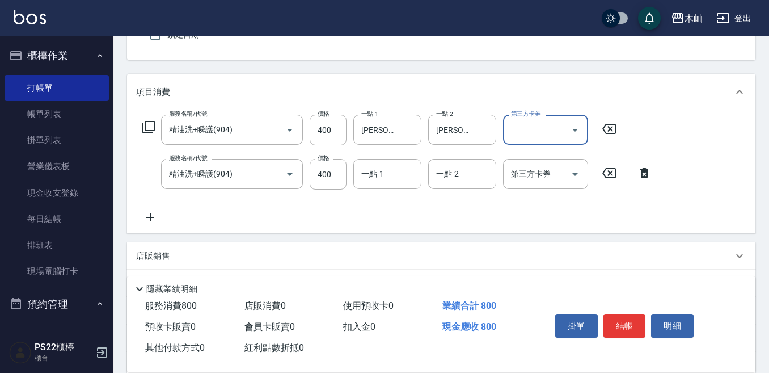
scroll to position [113, 0]
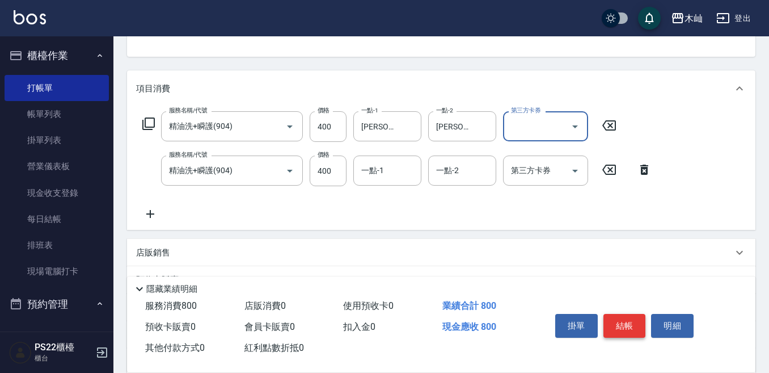
click at [628, 327] on button "結帳" at bounding box center [625, 326] width 43 height 24
